Goal: Transaction & Acquisition: Purchase product/service

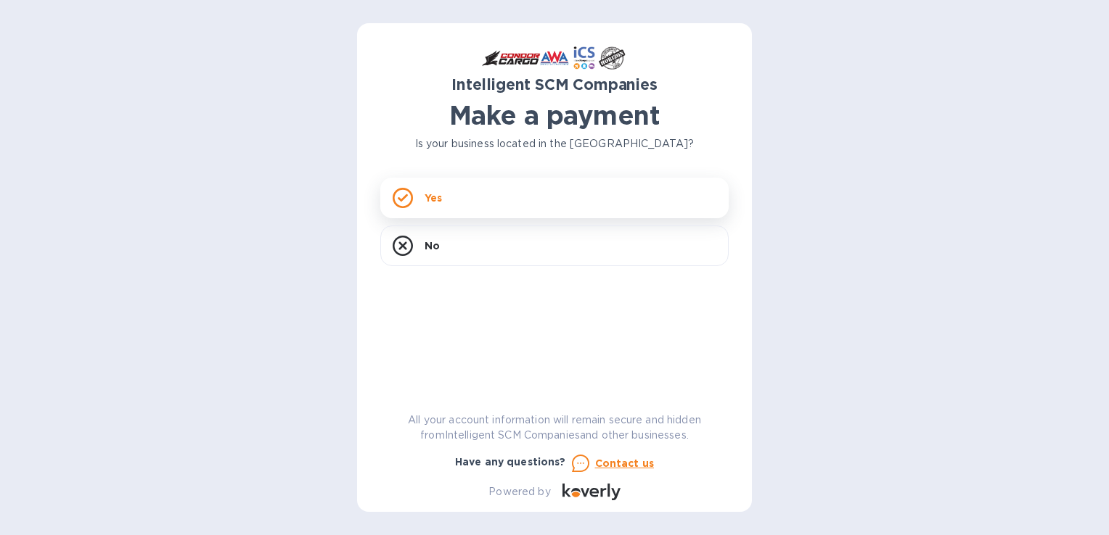
click at [477, 202] on div "Yes" at bounding box center [554, 198] width 348 height 41
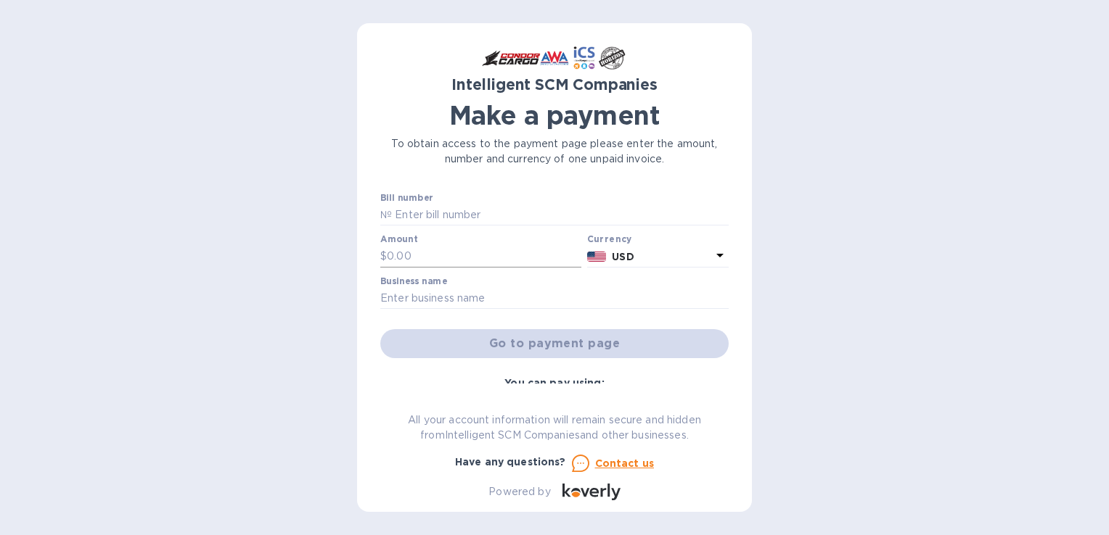
click at [473, 258] on input "text" at bounding box center [484, 257] width 194 height 22
paste input "00515,052"
type input "515,052"
click at [464, 213] on input "text" at bounding box center [560, 216] width 337 height 22
paste input "S00515052"
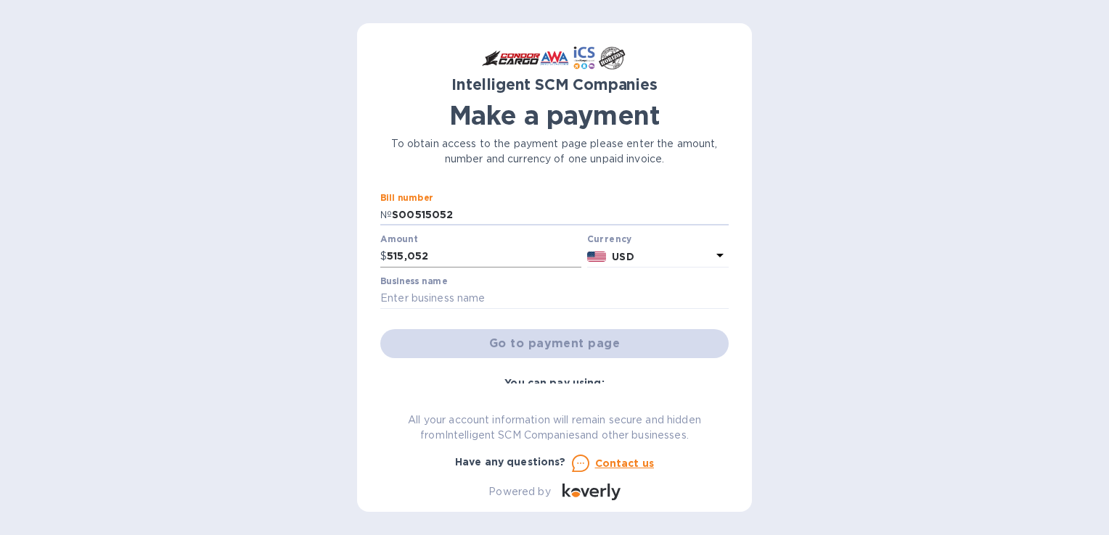
type input "S00515052"
drag, startPoint x: 449, startPoint y: 256, endPoint x: 267, endPoint y: 270, distance: 182.6
click at [267, 270] on div "Intelligent SCM Companies Make a payment To obtain access to the payment page p…" at bounding box center [554, 267] width 1109 height 535
type input "380.84"
click at [473, 303] on input "text" at bounding box center [554, 299] width 348 height 22
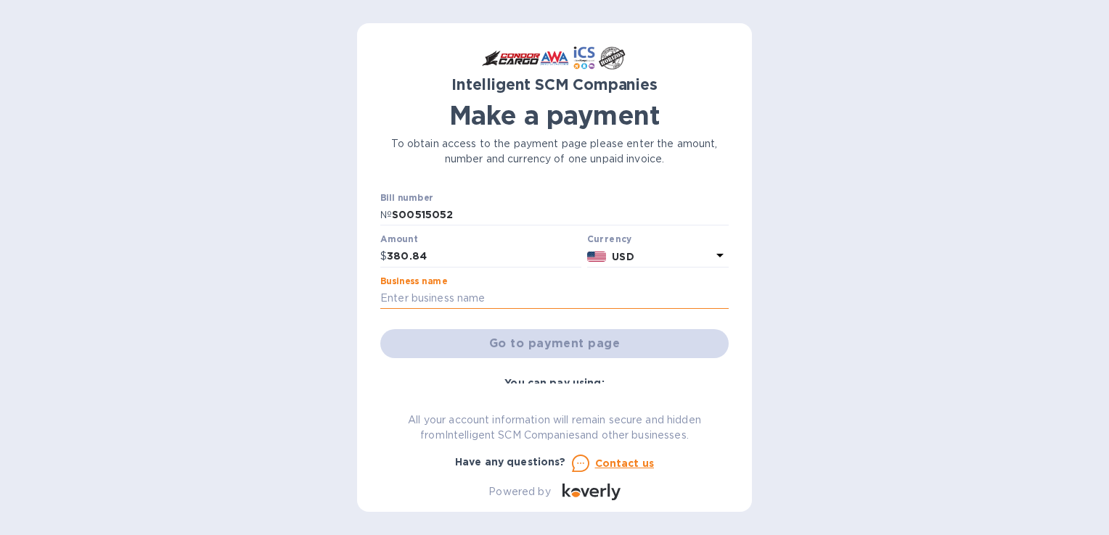
type input "INTUITIVE SOLUTIONS"
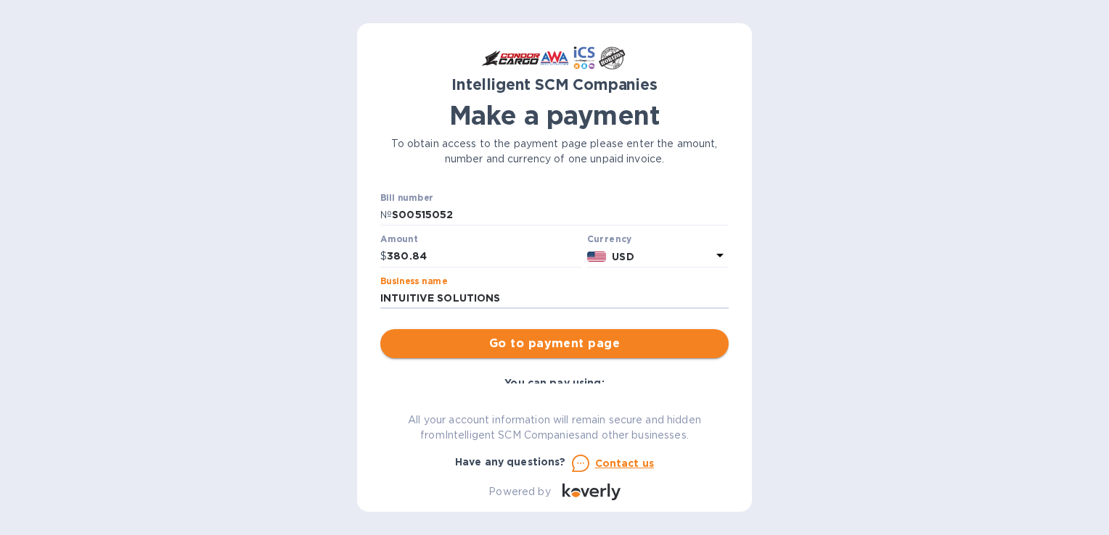
click at [512, 342] on span "Go to payment page" at bounding box center [554, 343] width 325 height 17
